Goal: Find specific page/section: Find specific page/section

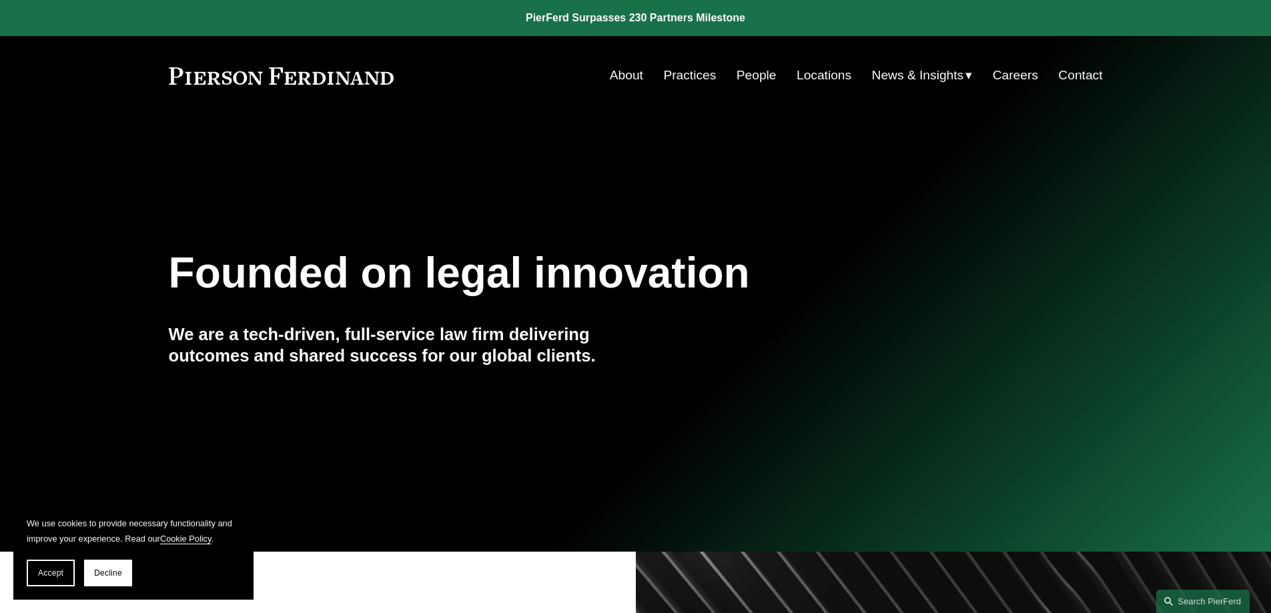
click at [808, 74] on link "Locations" at bounding box center [823, 75] width 55 height 25
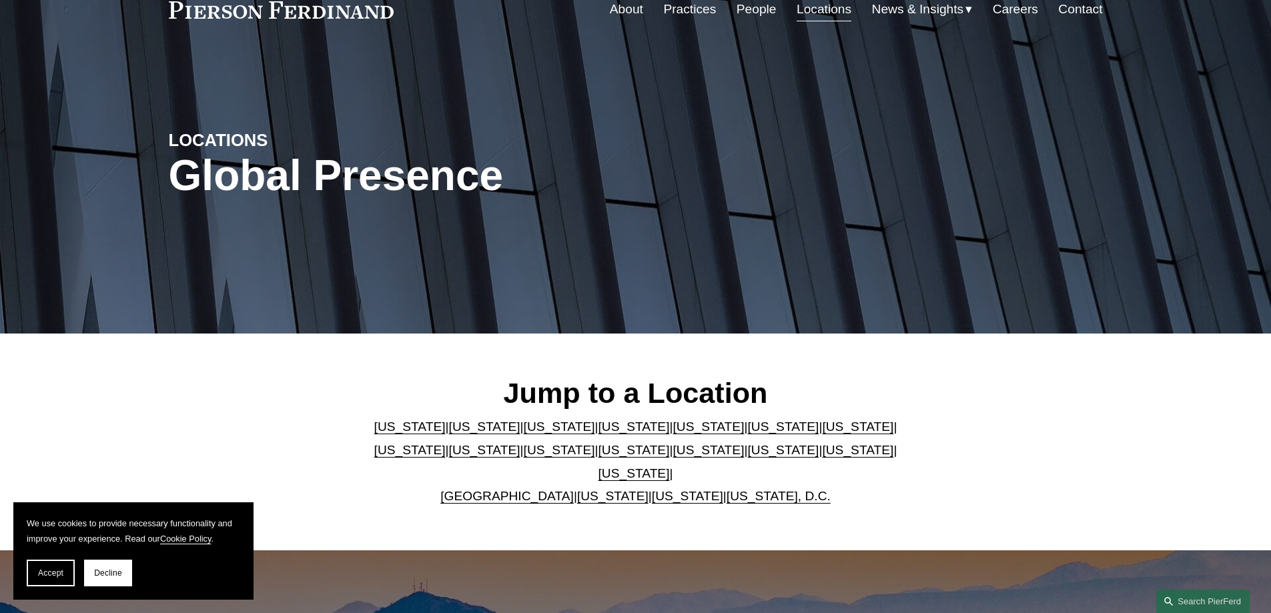
scroll to position [67, 0]
click at [672, 433] on link "[US_STATE]" at bounding box center [707, 426] width 71 height 14
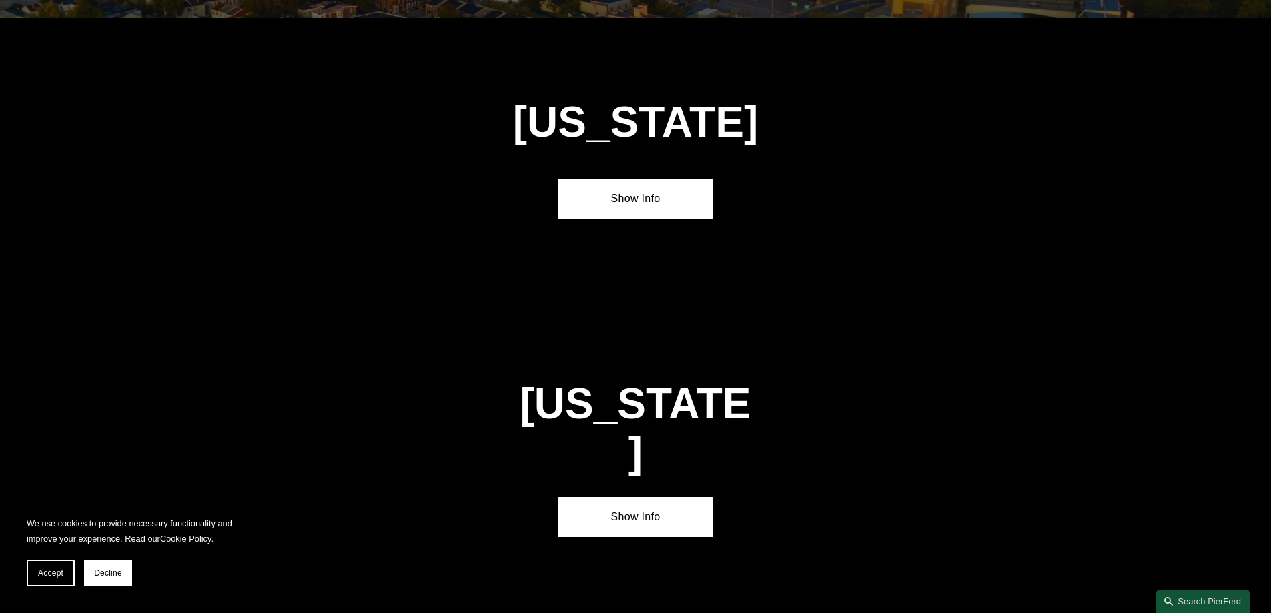
scroll to position [1729, 0]
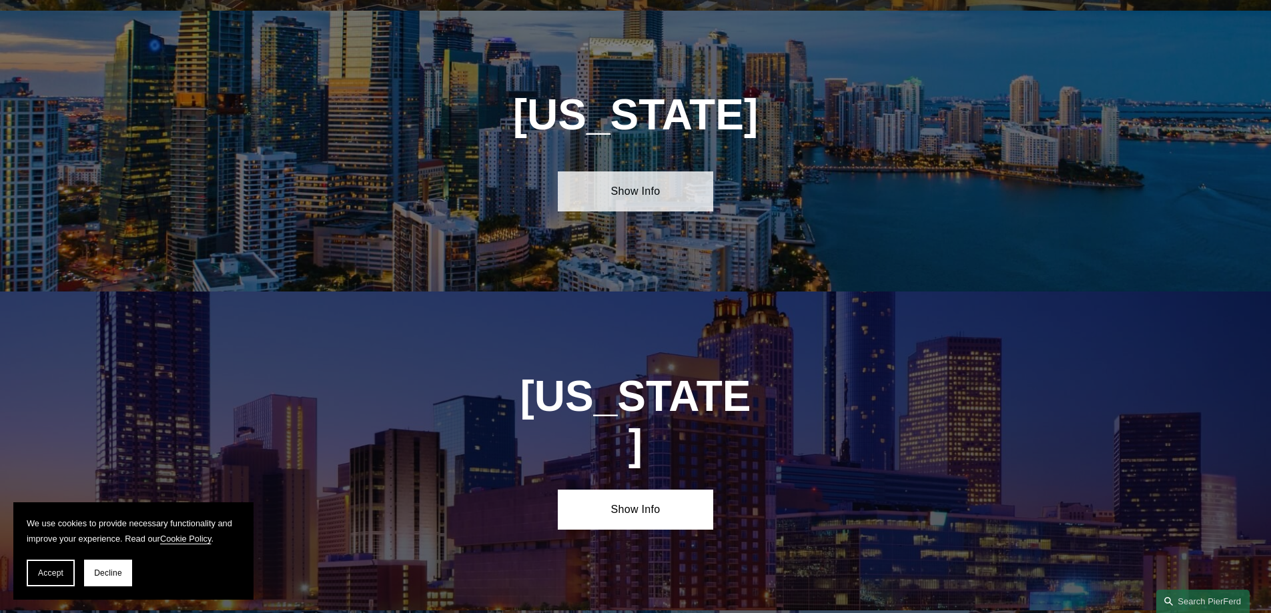
click at [651, 185] on link "Show Info" at bounding box center [635, 191] width 155 height 40
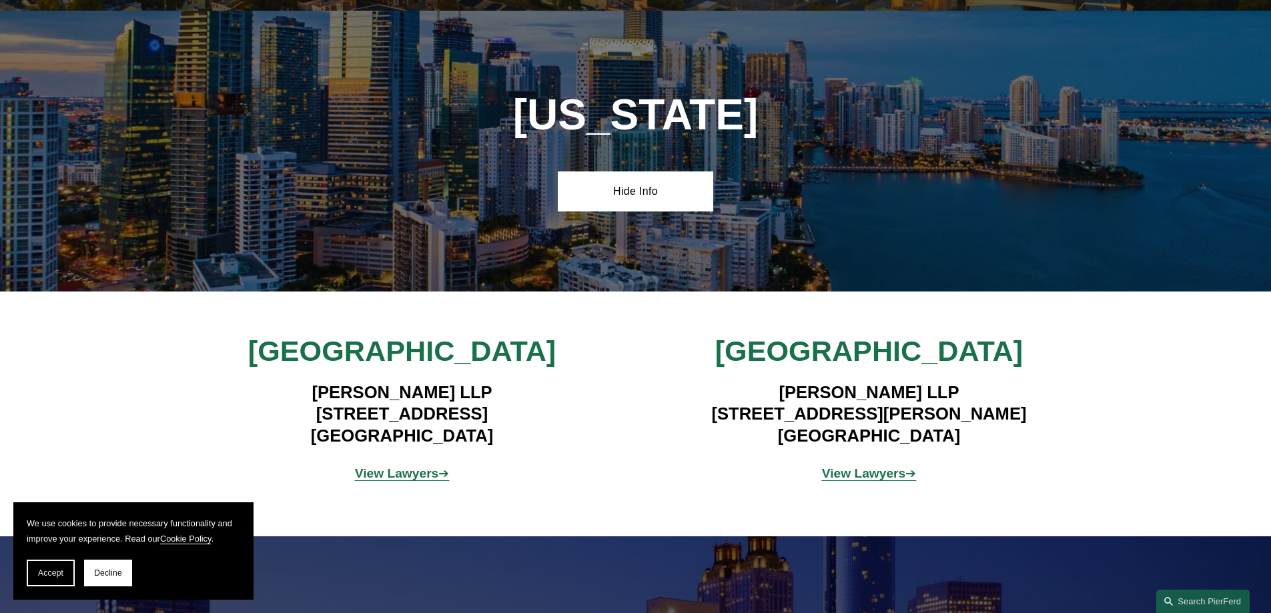
click at [428, 466] on strong "View Lawyers" at bounding box center [397, 473] width 84 height 14
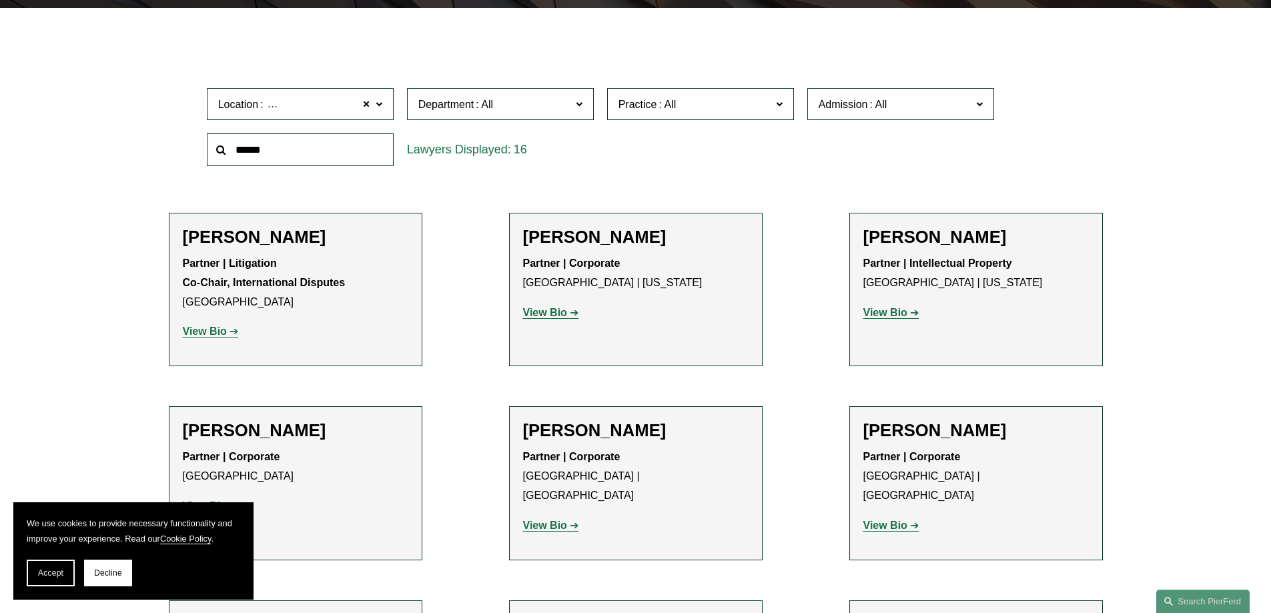
scroll to position [333, 0]
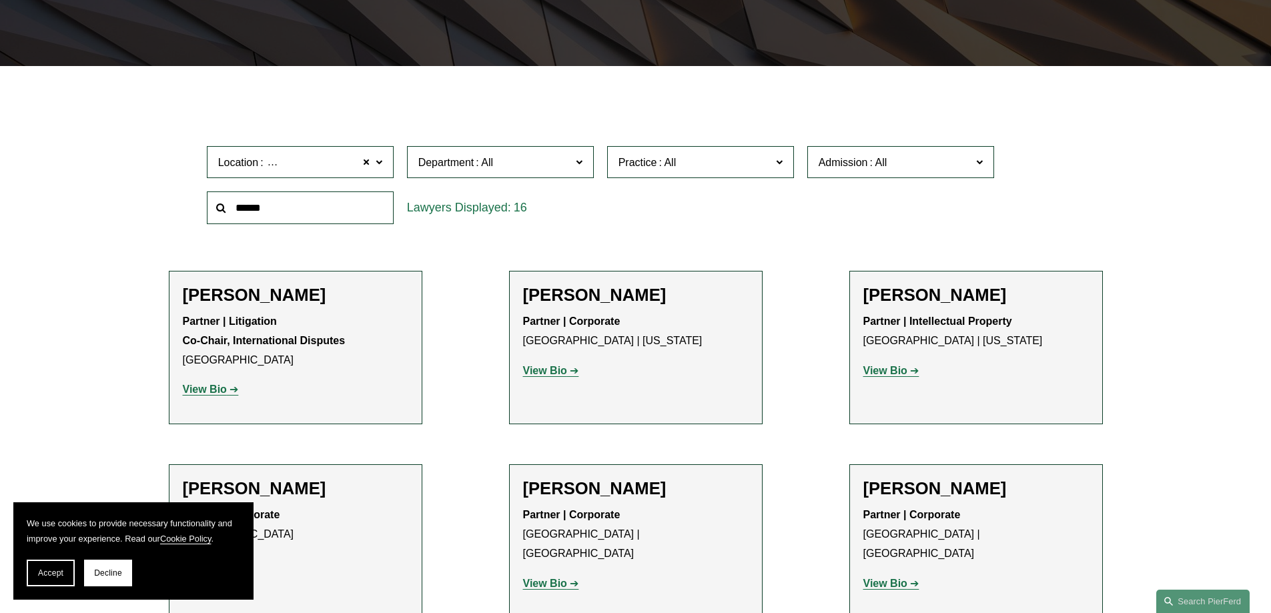
click at [218, 391] on strong "View Bio" at bounding box center [205, 389] width 44 height 11
